Goal: Information Seeking & Learning: Find specific fact

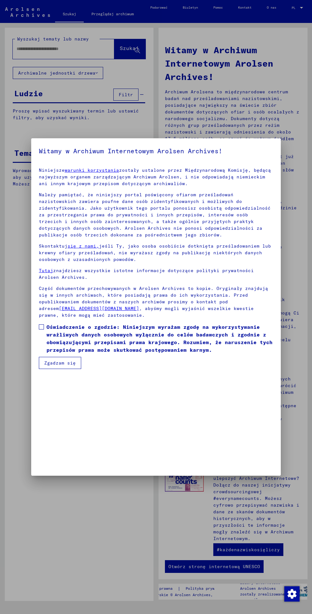
scroll to position [143, 0]
click at [42, 330] on span at bounding box center [41, 327] width 5 height 5
click at [67, 366] on font "Zgadzam się" at bounding box center [60, 363] width 32 height 6
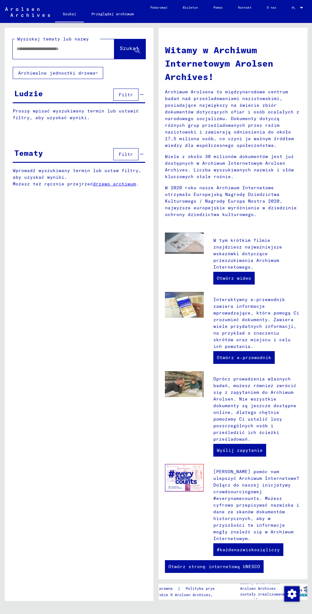
click at [72, 49] on input "text" at bounding box center [56, 49] width 79 height 7
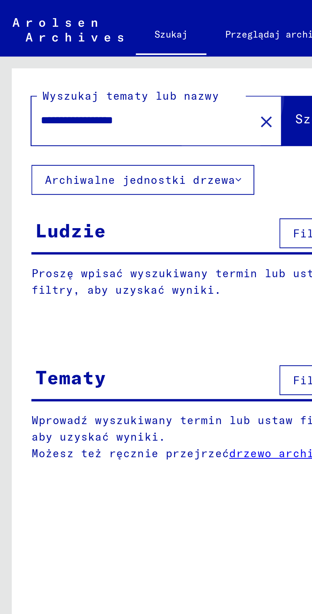
type input "**********"
click at [120, 47] on font "Szukaj" at bounding box center [129, 48] width 19 height 6
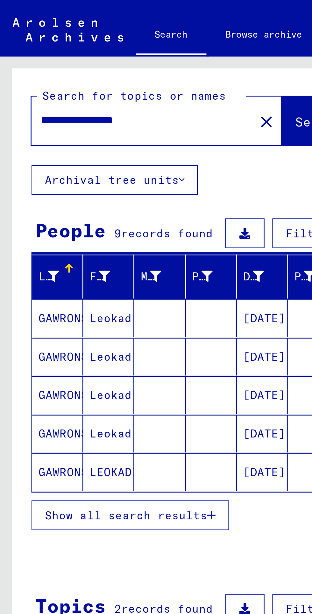
click at [71, 207] on span "Show all search results" at bounding box center [51, 209] width 66 height 6
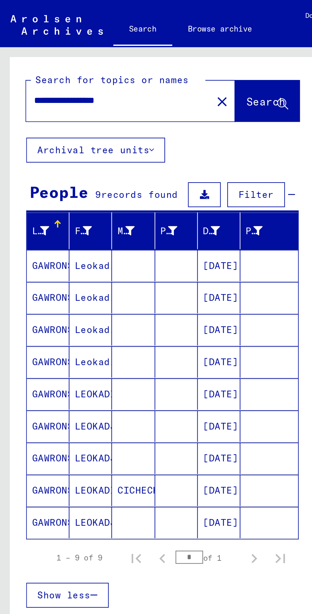
click at [80, 128] on mat-cell at bounding box center [86, 128] width 21 height 15
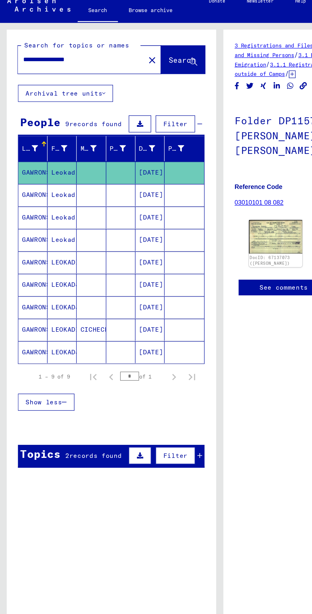
click at [77, 146] on mat-cell at bounding box center [86, 145] width 21 height 16
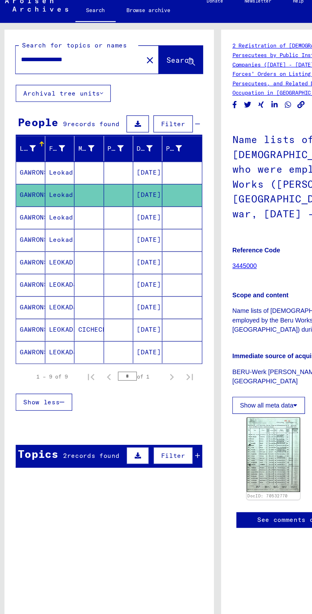
click at [88, 163] on mat-cell at bounding box center [86, 161] width 21 height 16
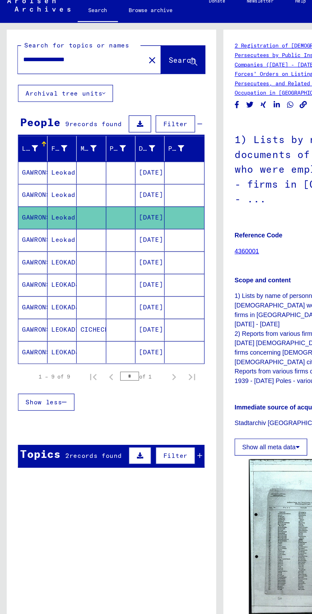
click at [84, 180] on mat-cell at bounding box center [86, 177] width 21 height 16
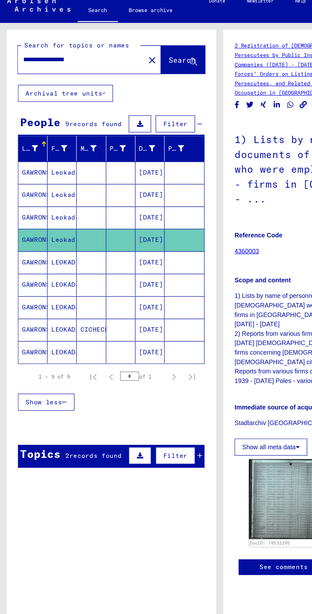
click at [78, 195] on mat-cell at bounding box center [86, 193] width 21 height 16
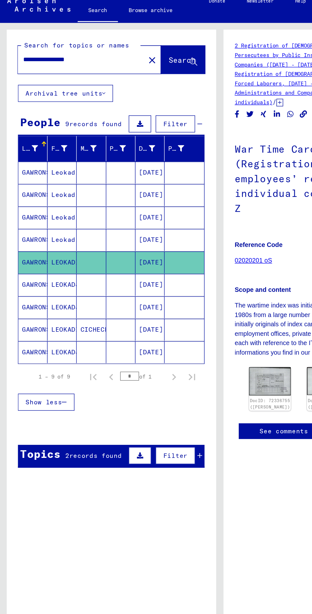
click at [75, 207] on mat-cell at bounding box center [65, 209] width 21 height 16
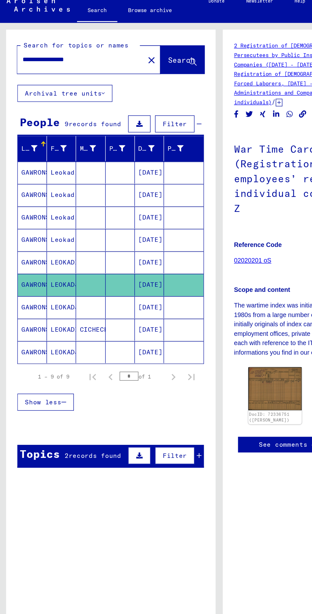
click at [88, 227] on mat-cell at bounding box center [86, 225] width 21 height 16
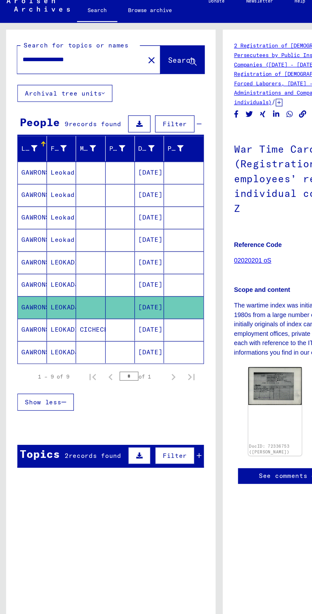
click at [83, 256] on mat-cell at bounding box center [86, 257] width 21 height 16
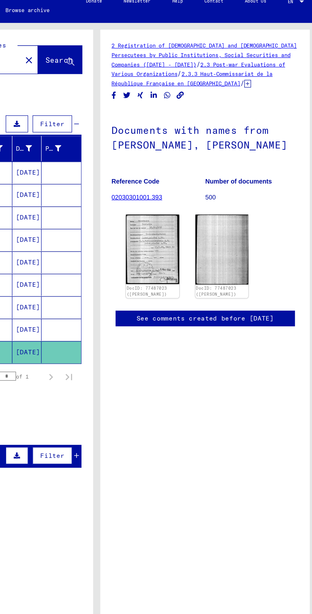
click at [192, 193] on img at bounding box center [196, 183] width 38 height 49
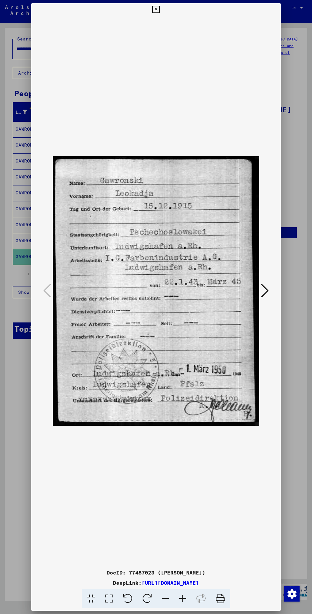
click at [156, 11] on icon at bounding box center [155, 10] width 7 height 8
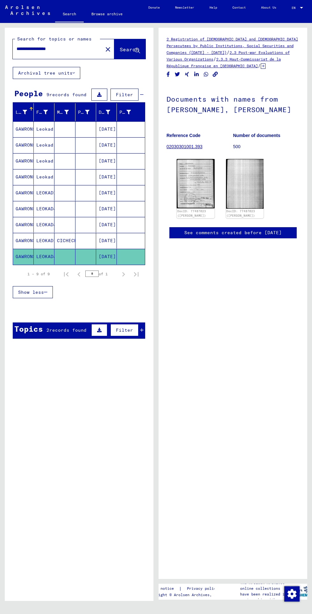
click at [70, 329] on span "records found" at bounding box center [67, 330] width 37 height 6
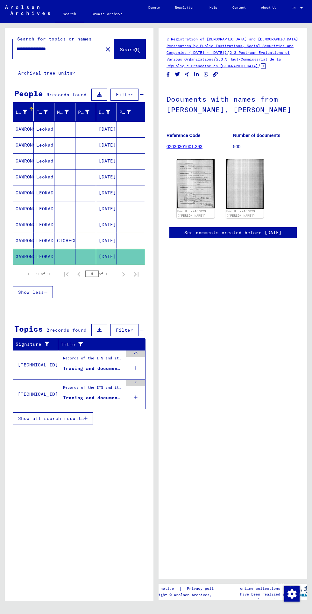
click at [110, 371] on div "Tracing and documentation case no. 1.071.113 for [PERSON_NAME], [PERSON_NAME] b…" at bounding box center [93, 368] width 60 height 7
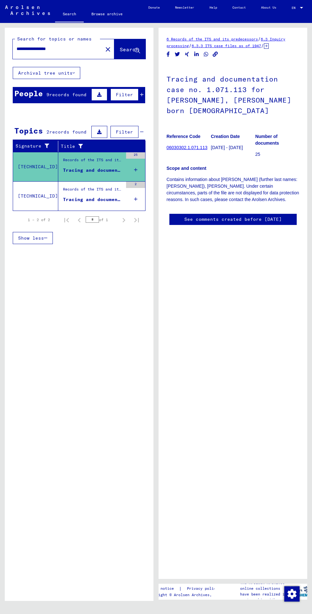
click at [50, 209] on mat-cell "LEOKADJA" at bounding box center [44, 209] width 21 height 16
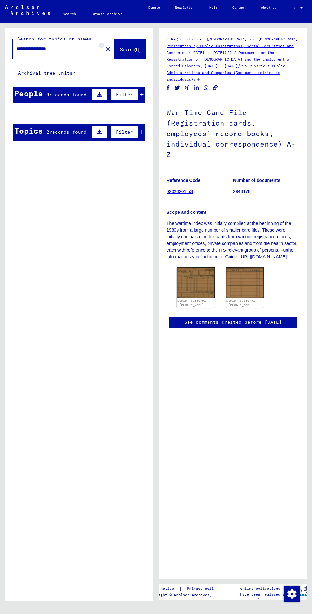
click at [104, 49] on mat-icon "close" at bounding box center [108, 50] width 8 height 8
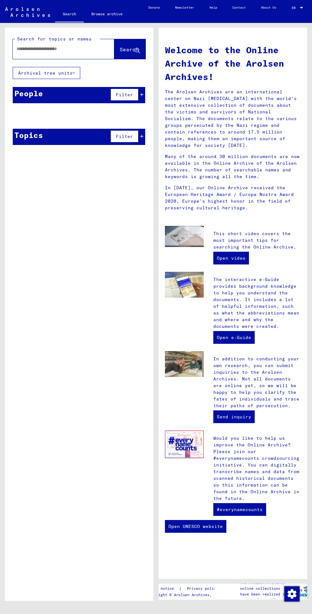
click at [84, 49] on input "text" at bounding box center [56, 49] width 79 height 7
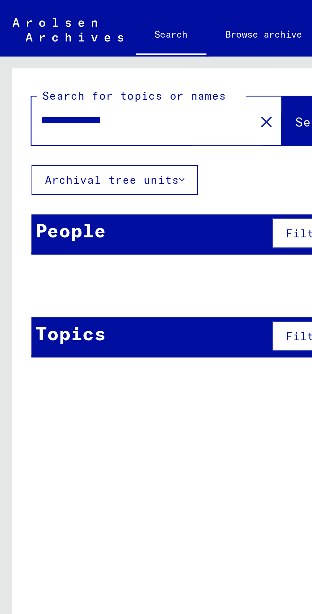
type input "**********"
click at [120, 50] on span "Search" at bounding box center [129, 49] width 19 height 6
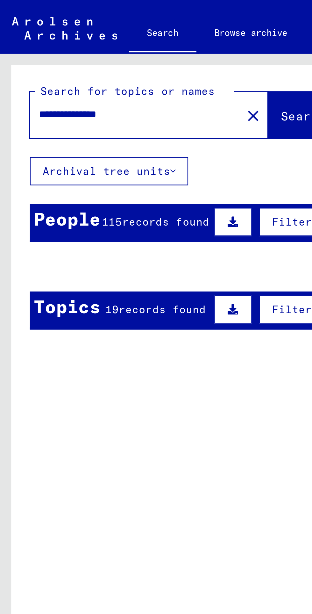
click at [70, 97] on div "115 records found" at bounding box center [67, 94] width 46 height 7
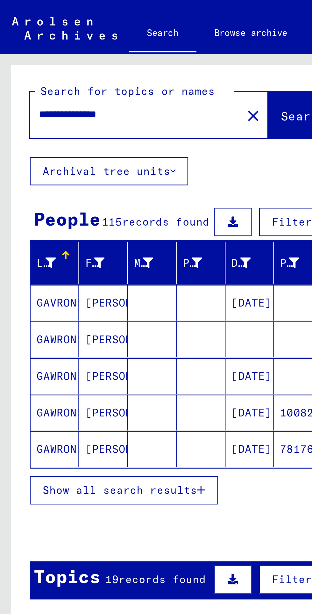
click at [80, 207] on span "Show all search results" at bounding box center [51, 209] width 66 height 6
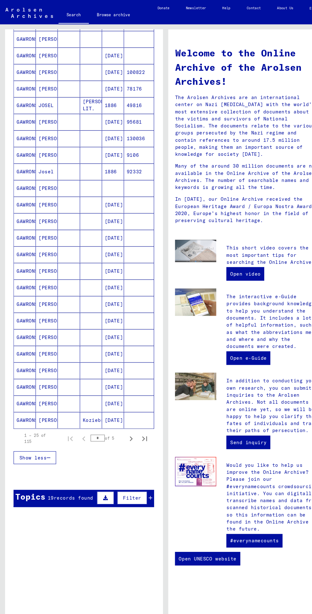
scroll to position [107, 0]
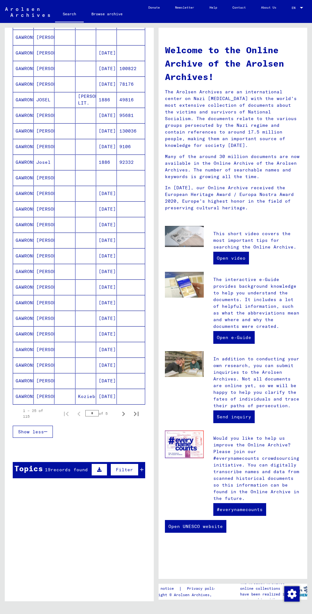
click at [70, 470] on span "records found" at bounding box center [69, 470] width 37 height 6
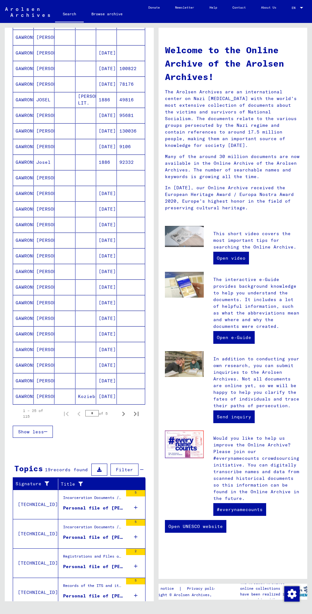
click at [49, 508] on td "[TECHNICAL_ID]" at bounding box center [35, 504] width 45 height 29
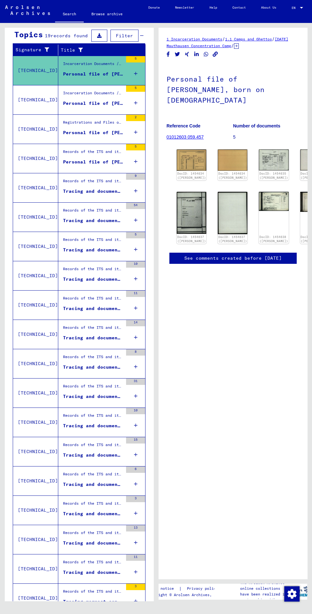
click at [43, 98] on mat-cell "[PERSON_NAME]" at bounding box center [44, 97] width 21 height 16
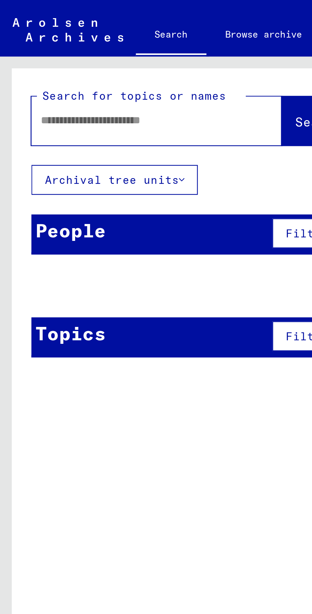
click at [66, 46] on input "text" at bounding box center [56, 49] width 79 height 7
click at [120, 50] on span "Search" at bounding box center [129, 49] width 19 height 6
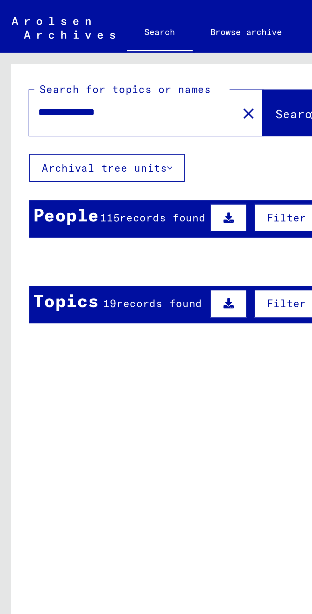
click at [57, 131] on mat-cell at bounding box center [65, 128] width 21 height 15
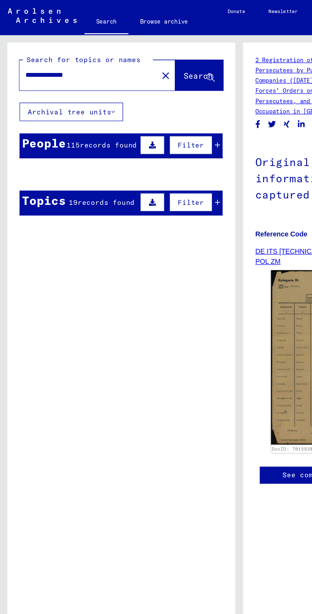
click at [28, 129] on mat-cell "GAVRONSKI" at bounding box center [23, 129] width 21 height 16
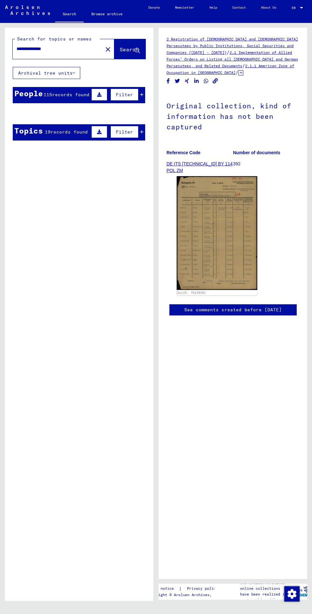
scroll to position [1, 0]
click at [34, 130] on mat-cell "[PERSON_NAME]" at bounding box center [44, 129] width 21 height 16
click at [141, 129] on mat-cell at bounding box center [131, 129] width 28 height 16
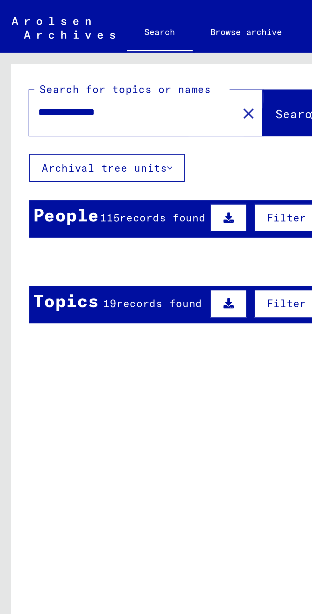
click at [120, 49] on span "Search" at bounding box center [129, 49] width 19 height 6
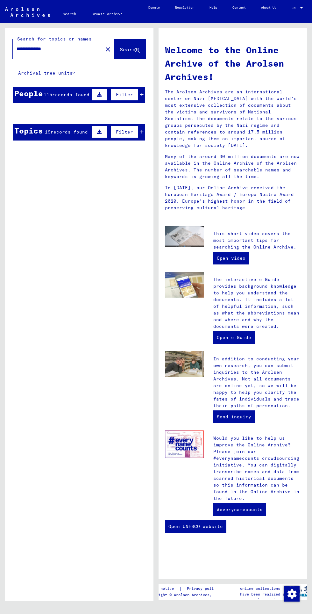
click at [65, 49] on input "**********" at bounding box center [56, 49] width 79 height 7
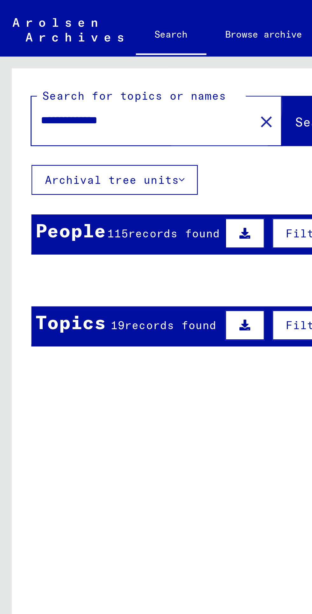
click at [120, 49] on span "Search" at bounding box center [129, 49] width 19 height 6
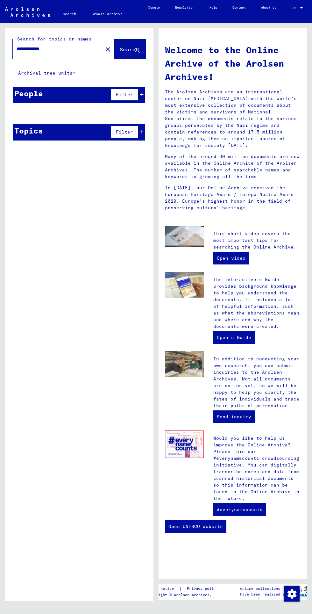
click at [71, 50] on input "**********" at bounding box center [56, 49] width 79 height 7
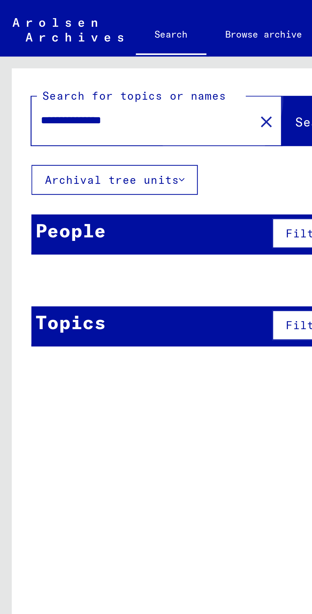
click at [120, 48] on span "Search" at bounding box center [129, 49] width 19 height 6
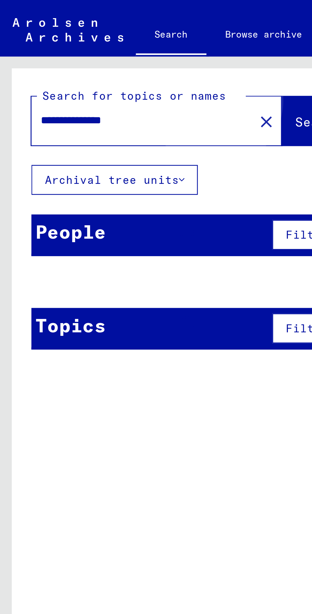
click at [120, 48] on span "Search" at bounding box center [129, 49] width 19 height 6
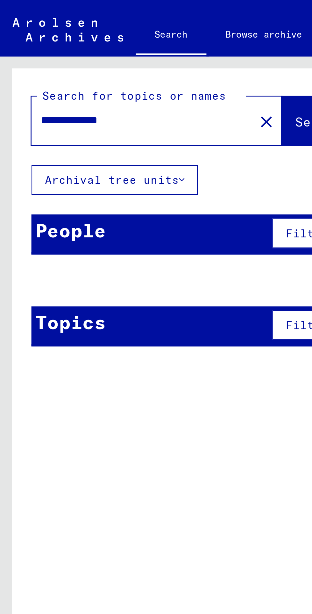
click at [70, 49] on input "**********" at bounding box center [56, 49] width 79 height 7
type input "**********"
click at [120, 52] on span "Search" at bounding box center [129, 49] width 19 height 6
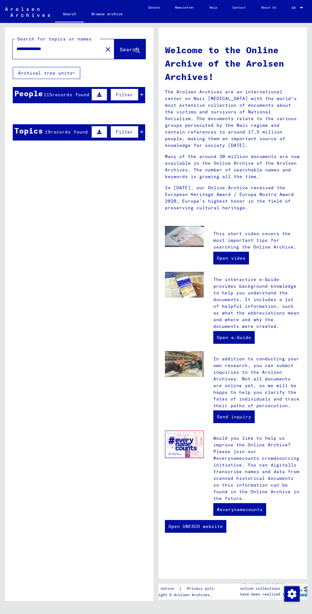
click at [76, 146] on icon at bounding box center [79, 146] width 8 height 4
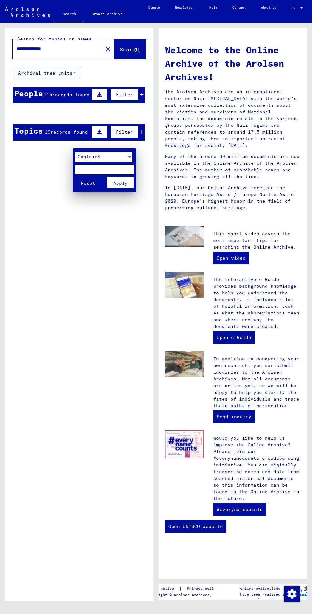
click at [74, 275] on div at bounding box center [156, 307] width 312 height 614
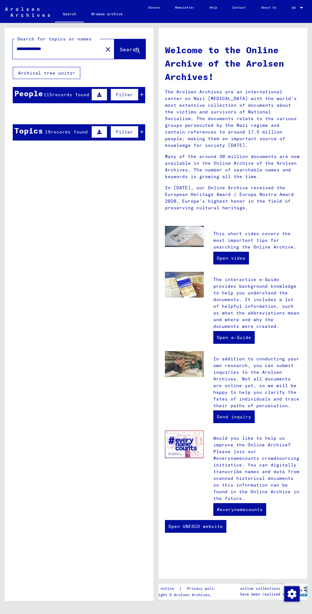
click at [25, 129] on mat-cell "GAVRONSKI" at bounding box center [23, 128] width 21 height 15
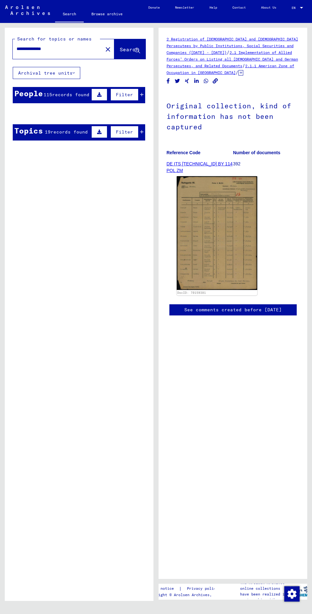
click at [141, 130] on mat-cell at bounding box center [131, 129] width 28 height 16
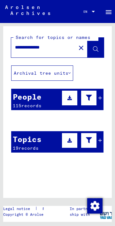
click at [45, 143] on mat-cell "GAVRONSKI" at bounding box center [32, 136] width 42 height 16
